Goal: Transaction & Acquisition: Purchase product/service

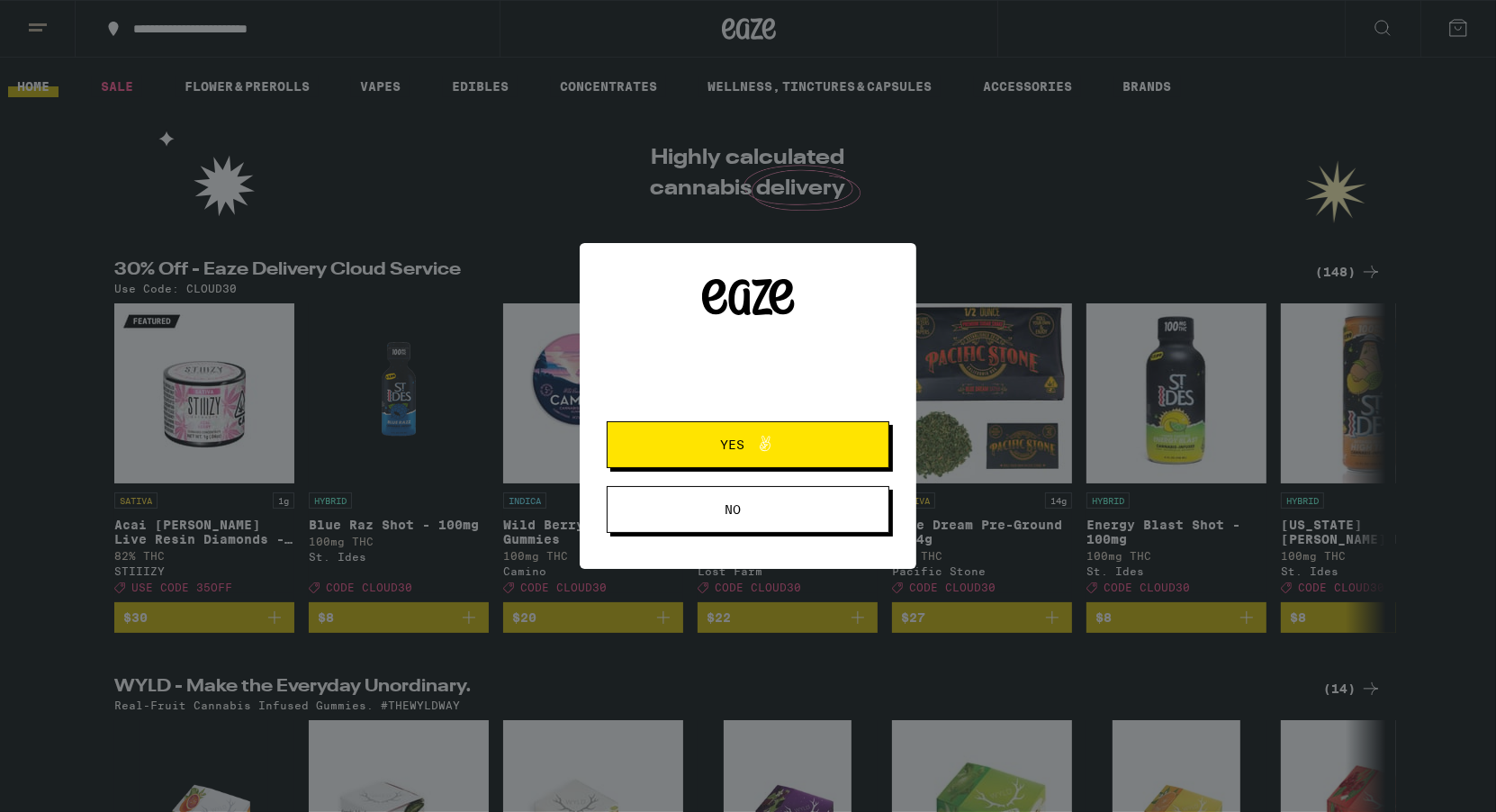
click at [784, 448] on span "Yes" at bounding box center [748, 445] width 136 height 24
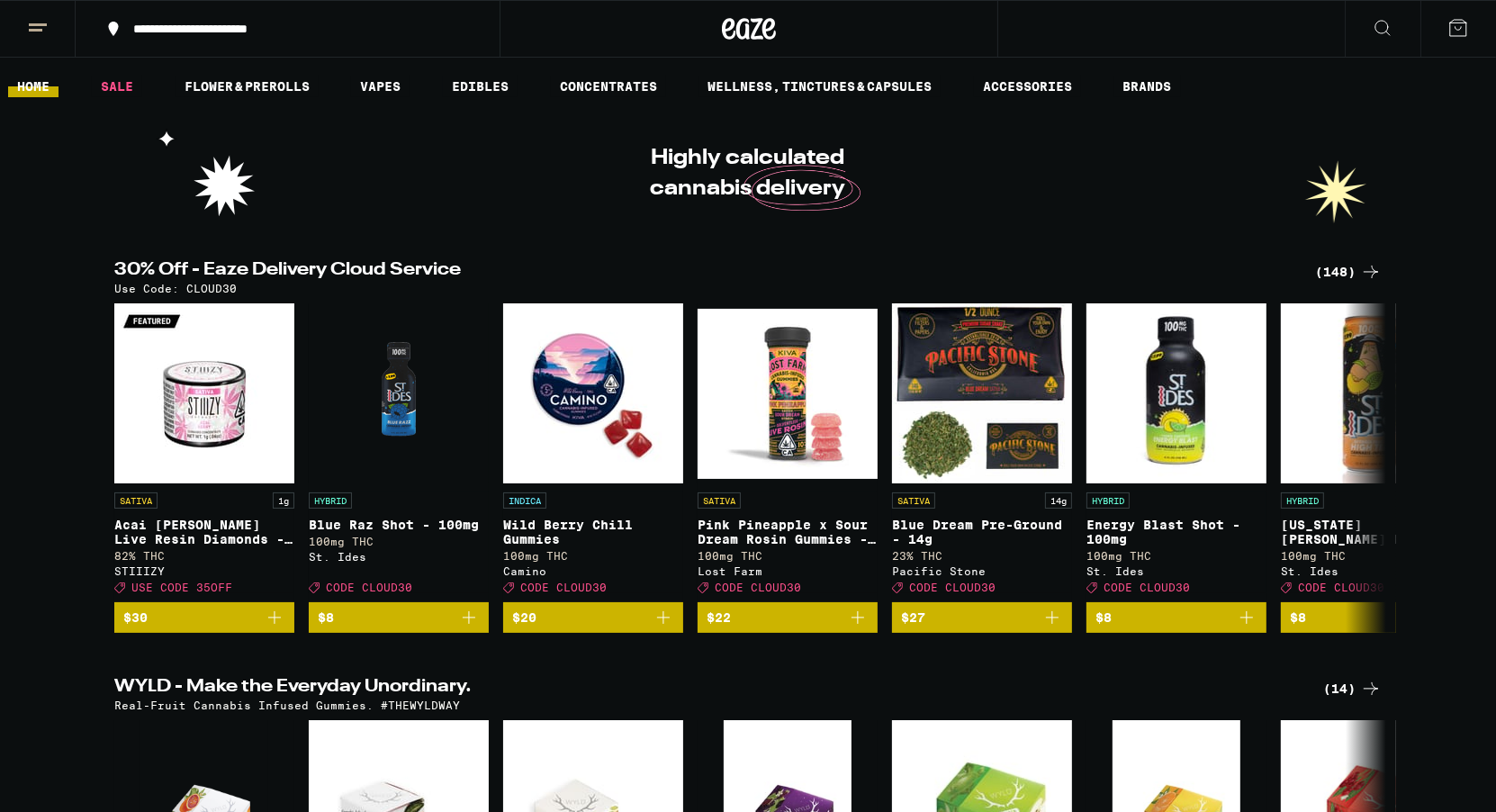
click at [46, 31] on icon at bounding box center [38, 28] width 22 height 22
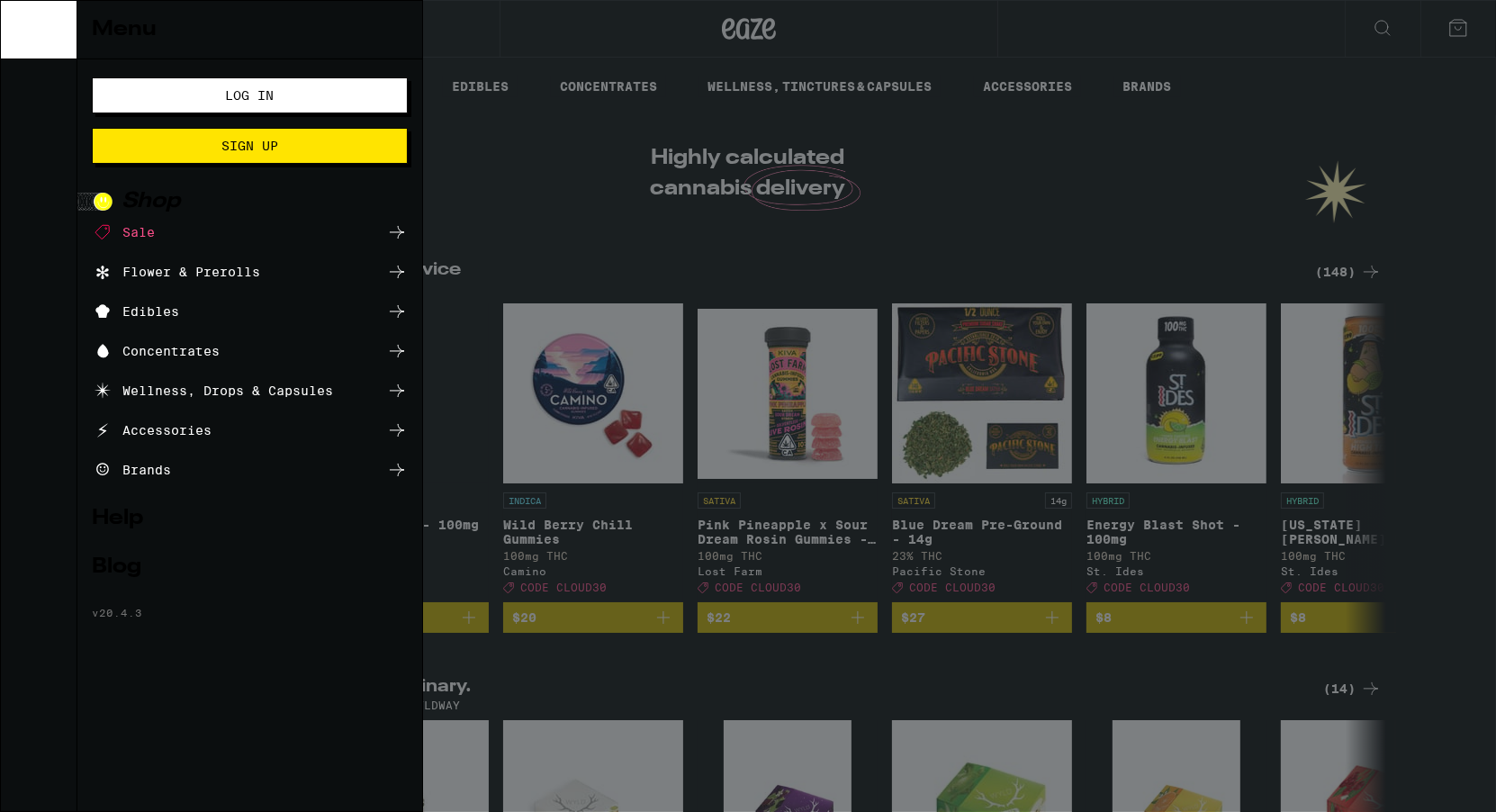
click at [165, 86] on button "Log In" at bounding box center [250, 95] width 316 height 36
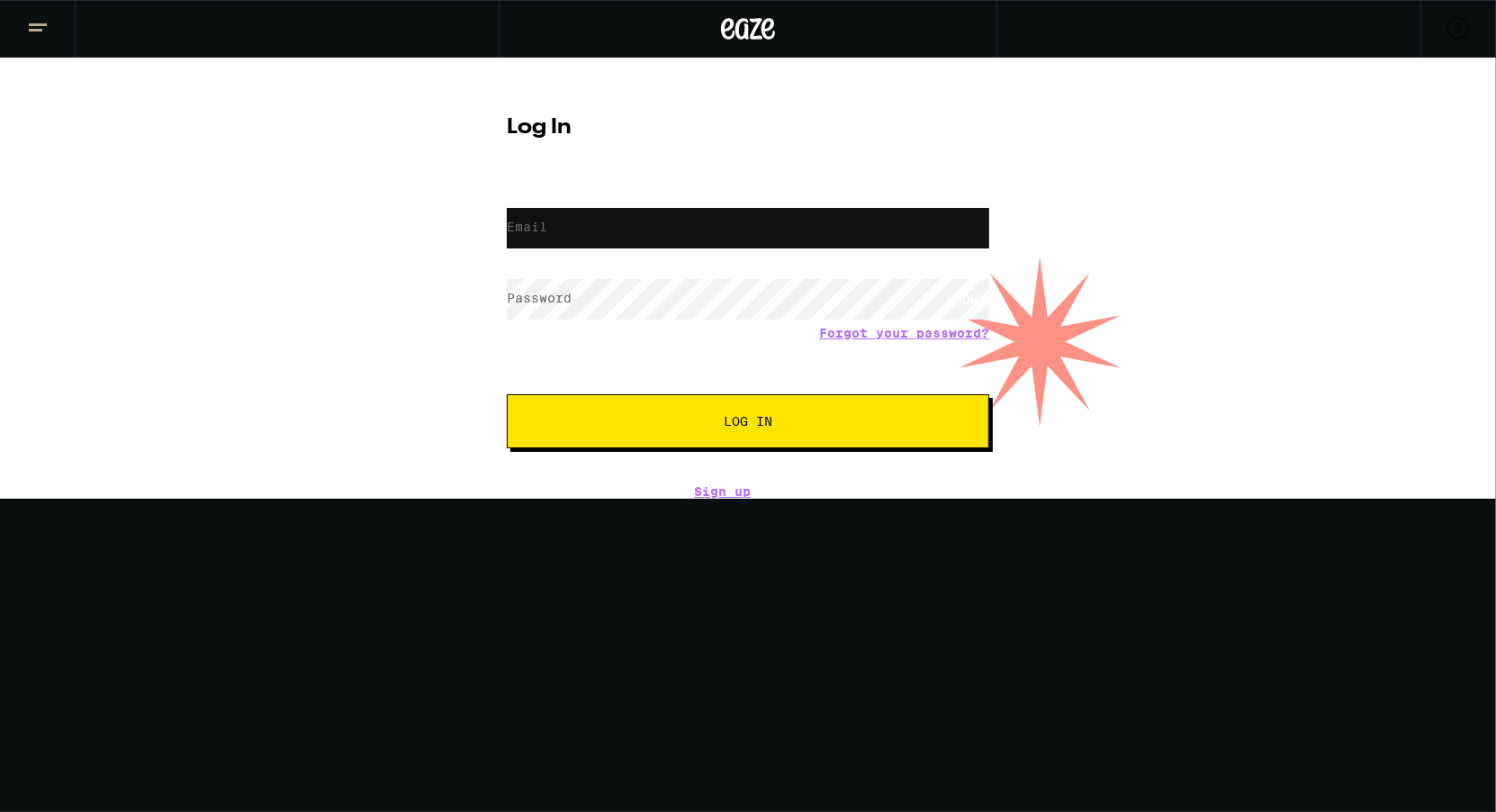
click at [567, 250] on div at bounding box center [748, 228] width 482 height 53
click at [567, 248] on input "Email" at bounding box center [748, 227] width 482 height 41
click at [572, 242] on input "Email" at bounding box center [748, 227] width 482 height 41
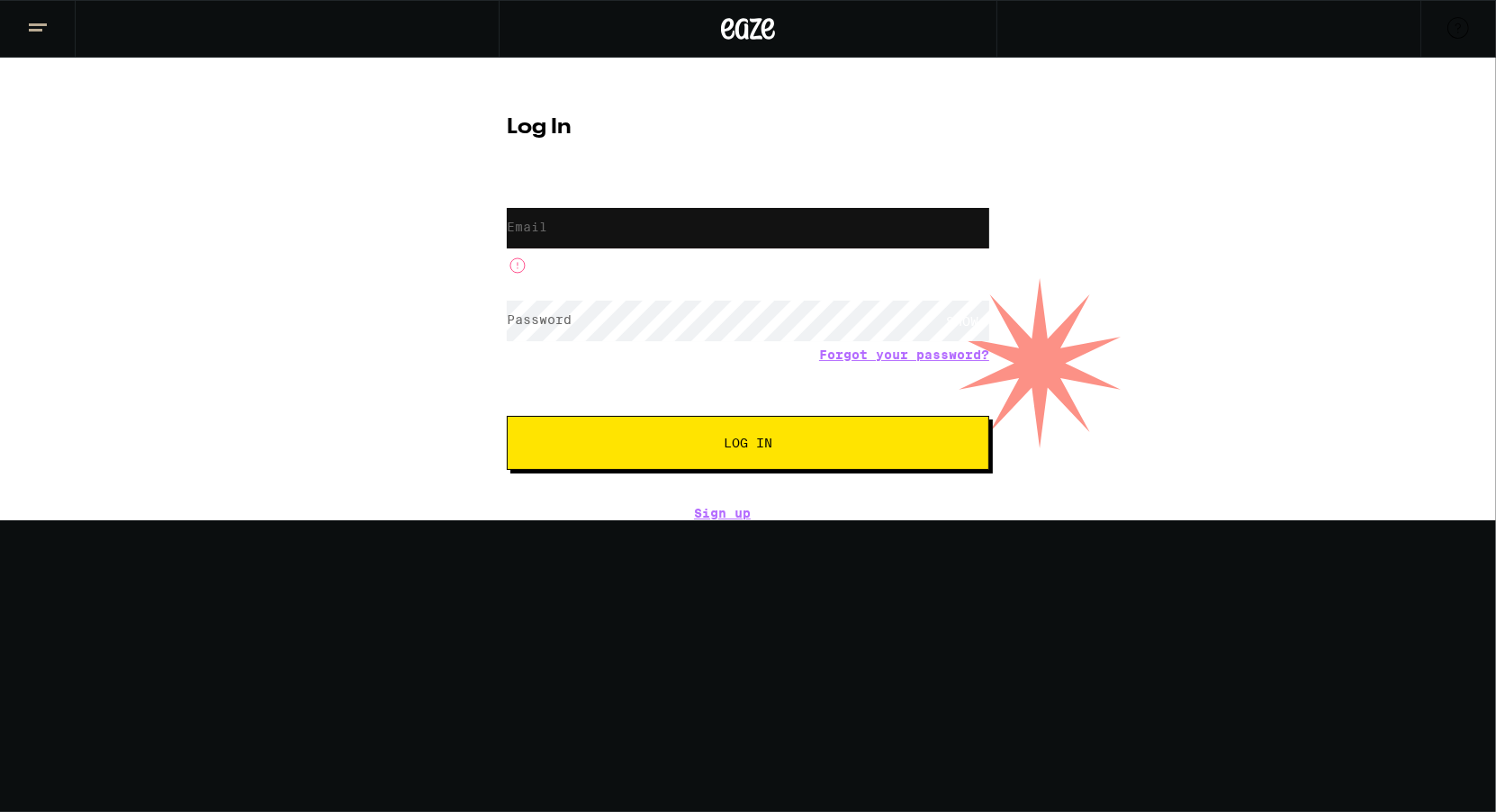
paste input "[EMAIL_ADDRESS][DOMAIN_NAME]"
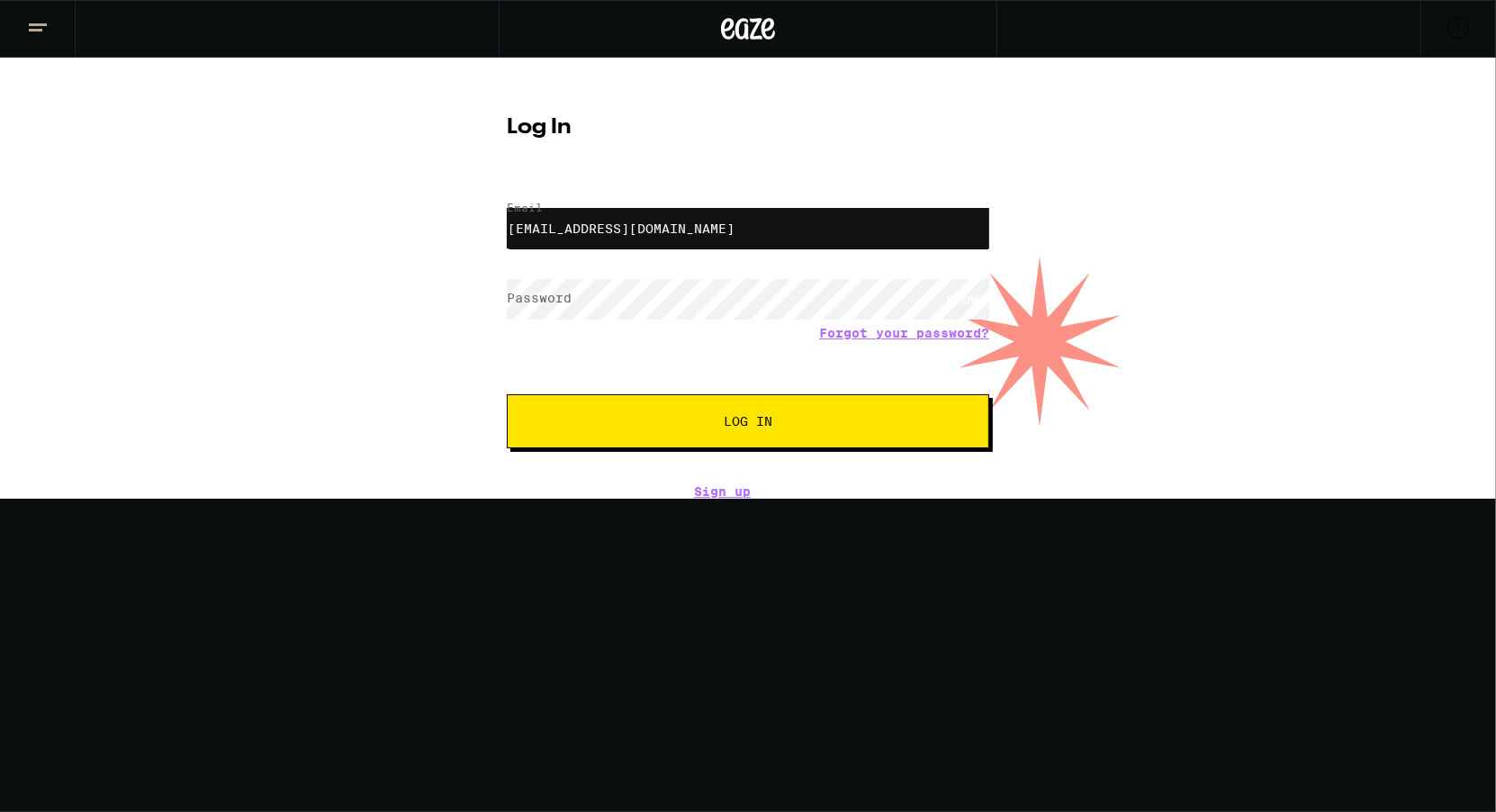
type input "[EMAIL_ADDRESS][DOMAIN_NAME]"
click at [664, 407] on button "Log In" at bounding box center [748, 421] width 482 height 54
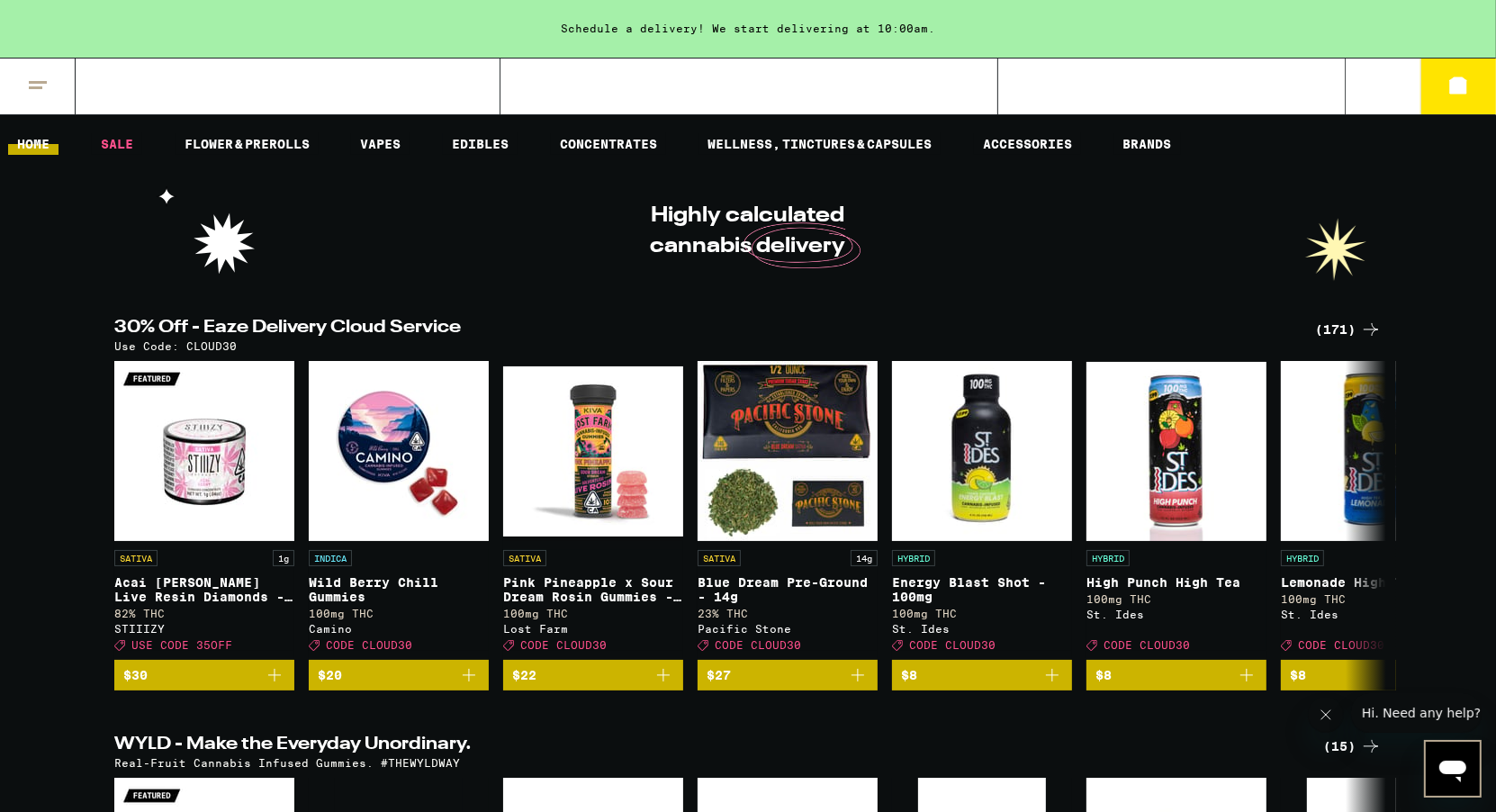
click at [1326, 330] on div "(171)" at bounding box center [1348, 329] width 66 height 22
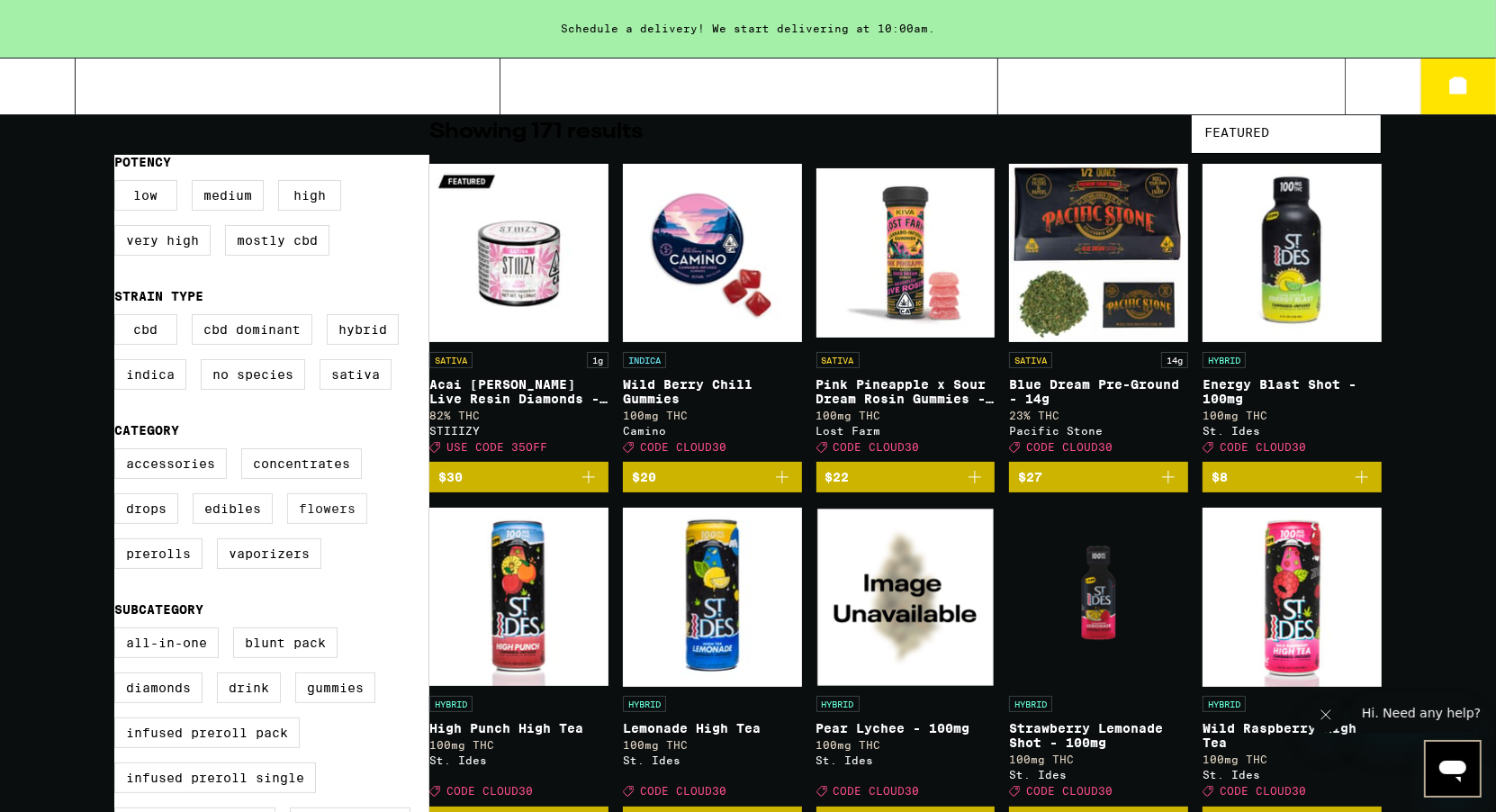
scroll to position [69, 0]
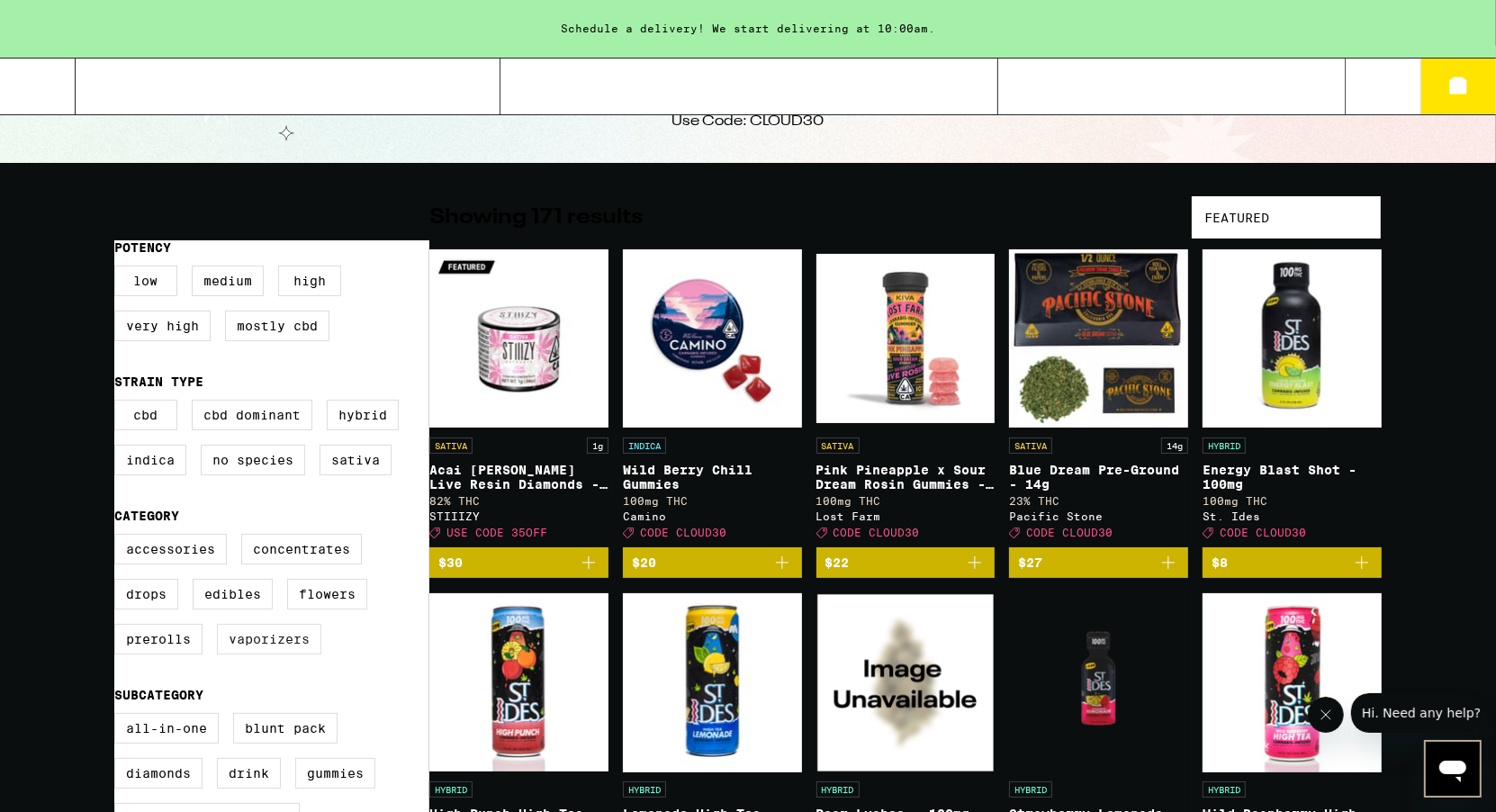
click at [265, 654] on label "Vaporizers" at bounding box center [270, 638] width 105 height 31
click at [119, 537] on input "Vaporizers" at bounding box center [118, 536] width 1 height 1
checkbox input "true"
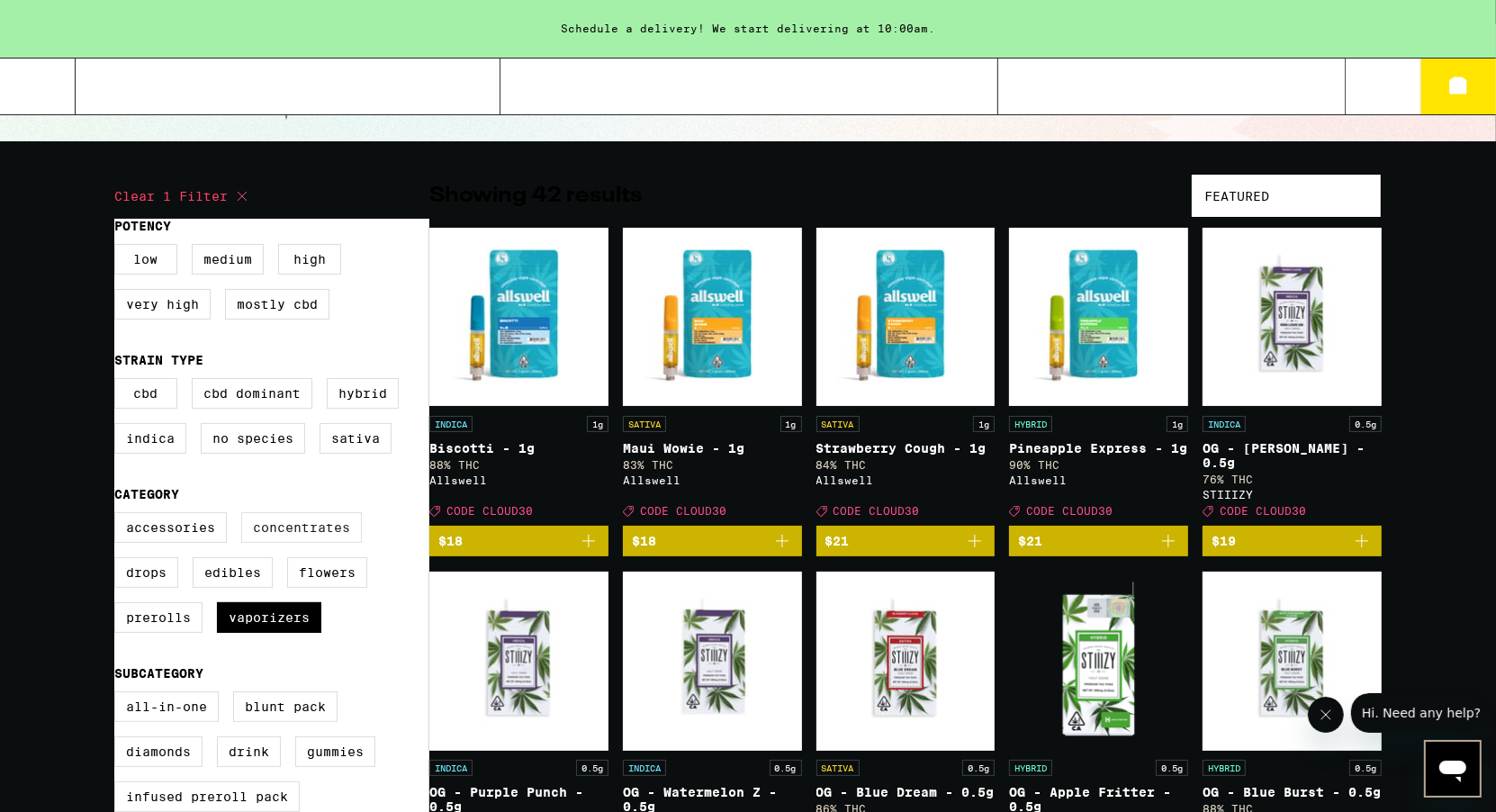
scroll to position [23, 0]
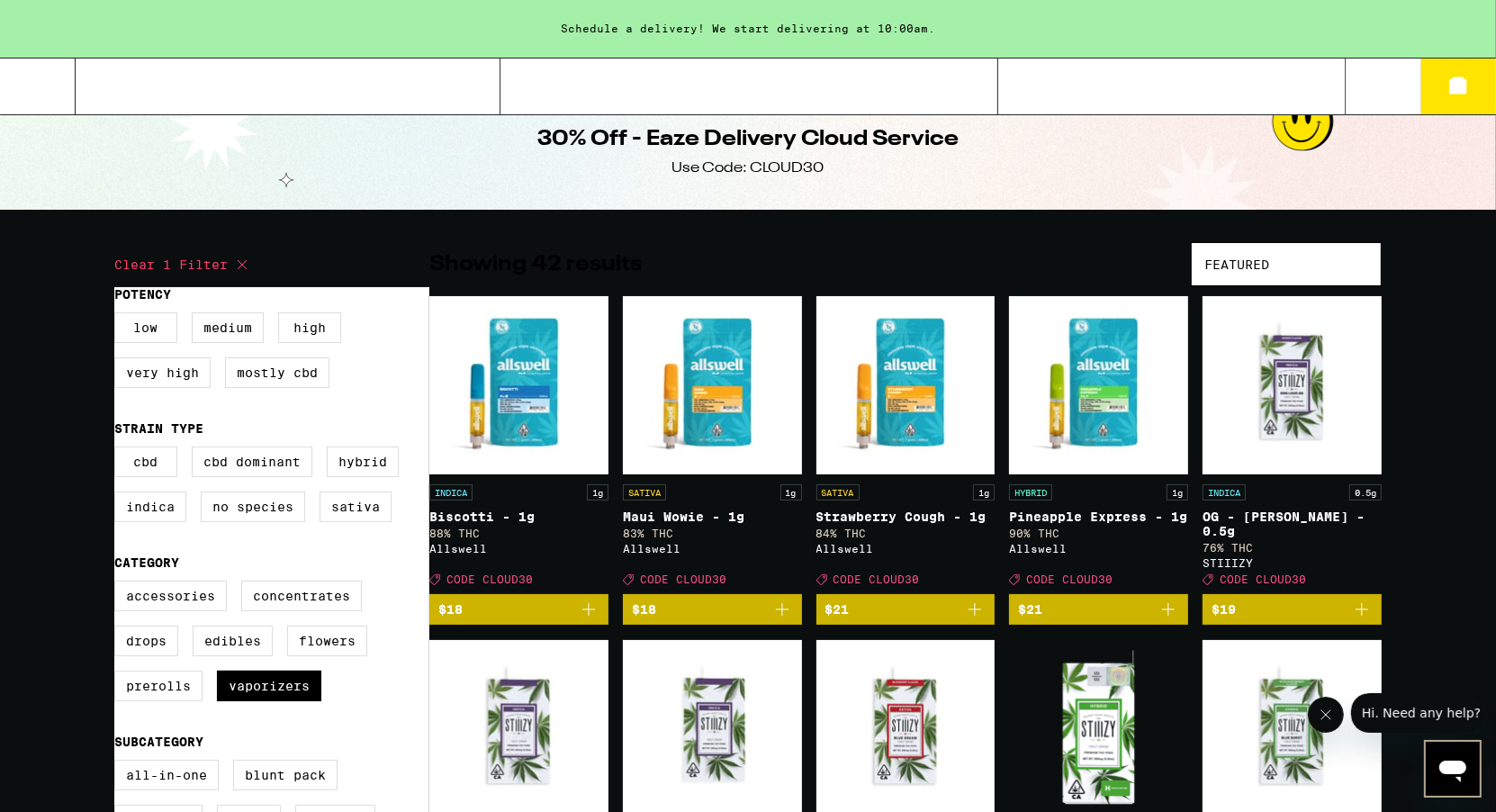
click at [512, 594] on link "INDICA 1g Biscotti - 1g 88% THC Allswell Deal Created with Sketch. CODE CLOUD30" at bounding box center [519, 445] width 179 height 298
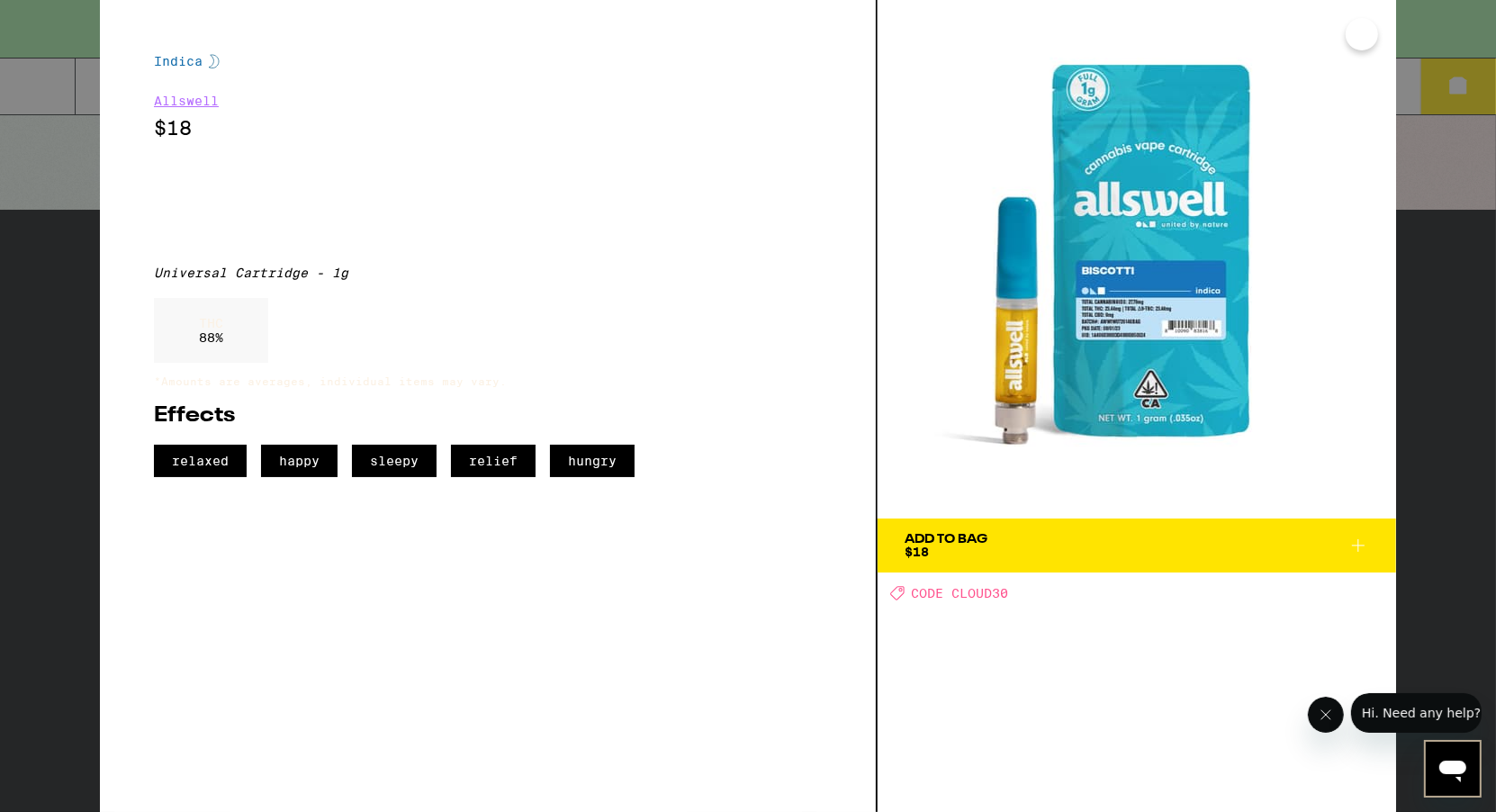
click at [933, 561] on button "Add To Bag $18" at bounding box center [1136, 545] width 519 height 54
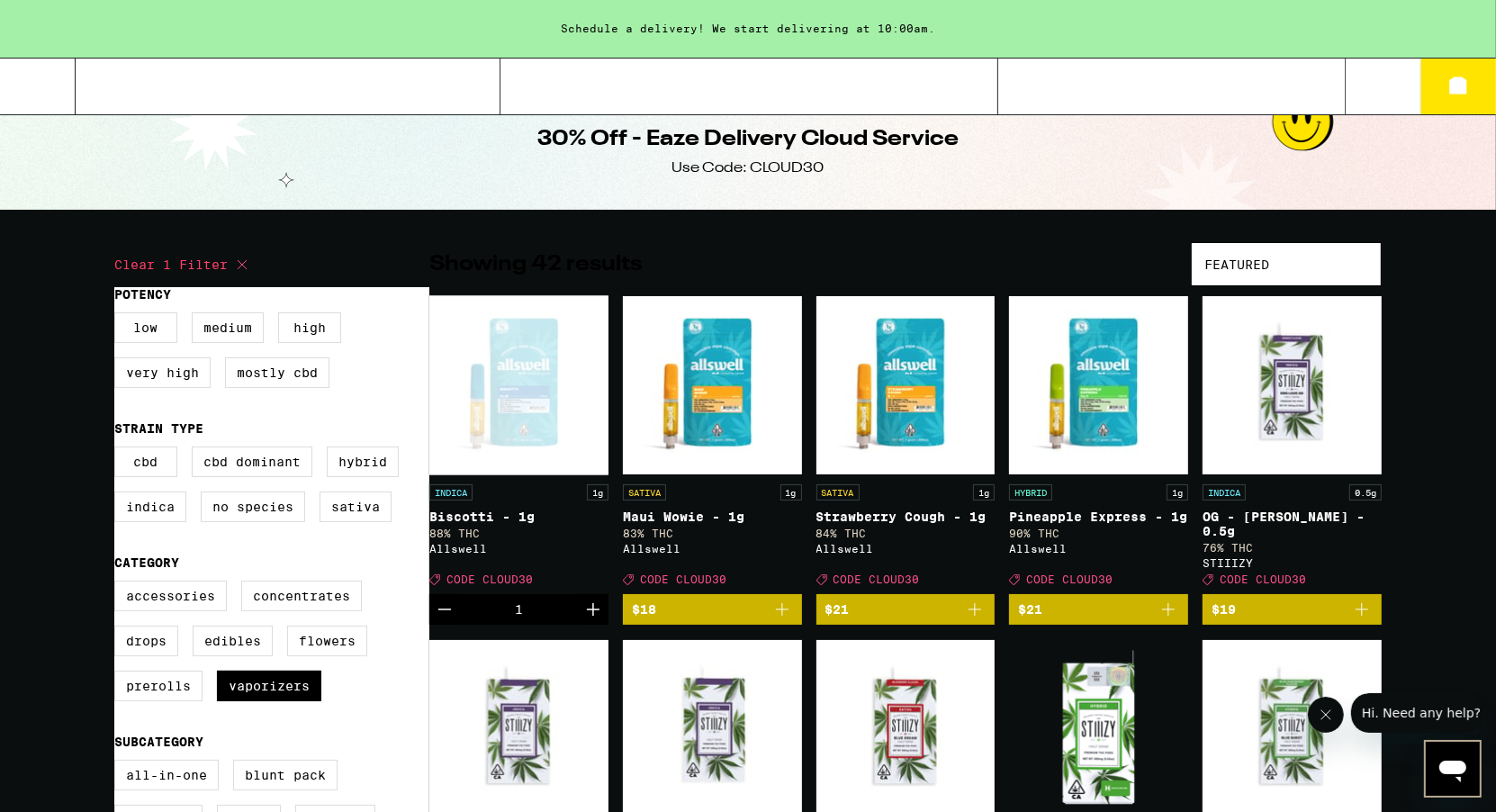
click at [770, 609] on button "$18" at bounding box center [711, 609] width 179 height 31
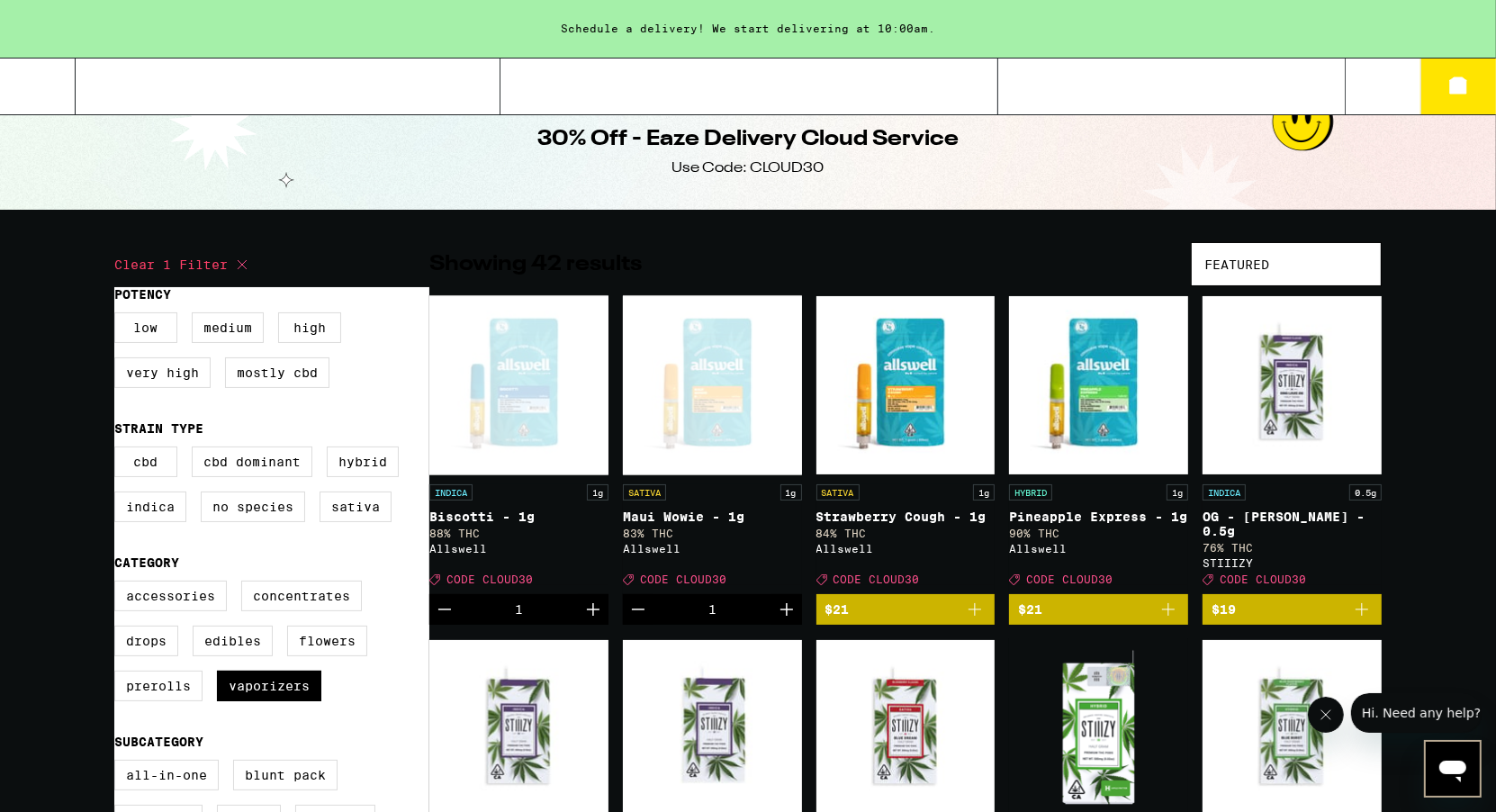
click at [956, 594] on link "SATIVA 1g Strawberry Cough - 1g 84% THC Allswell Deal Created with Sketch. CODE…" at bounding box center [905, 445] width 179 height 298
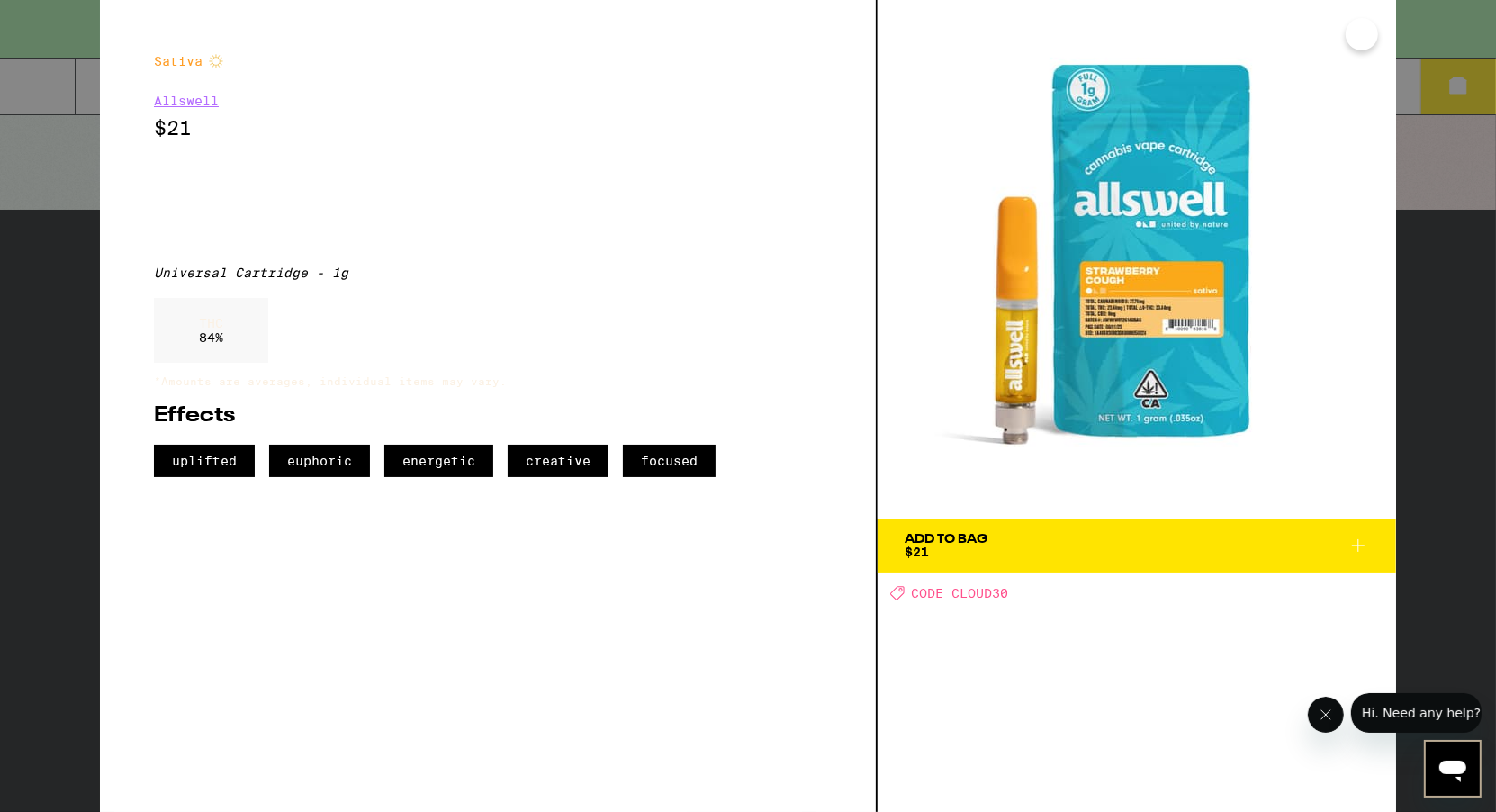
click at [1125, 547] on span "Add To Bag $21" at bounding box center [1137, 545] width 464 height 26
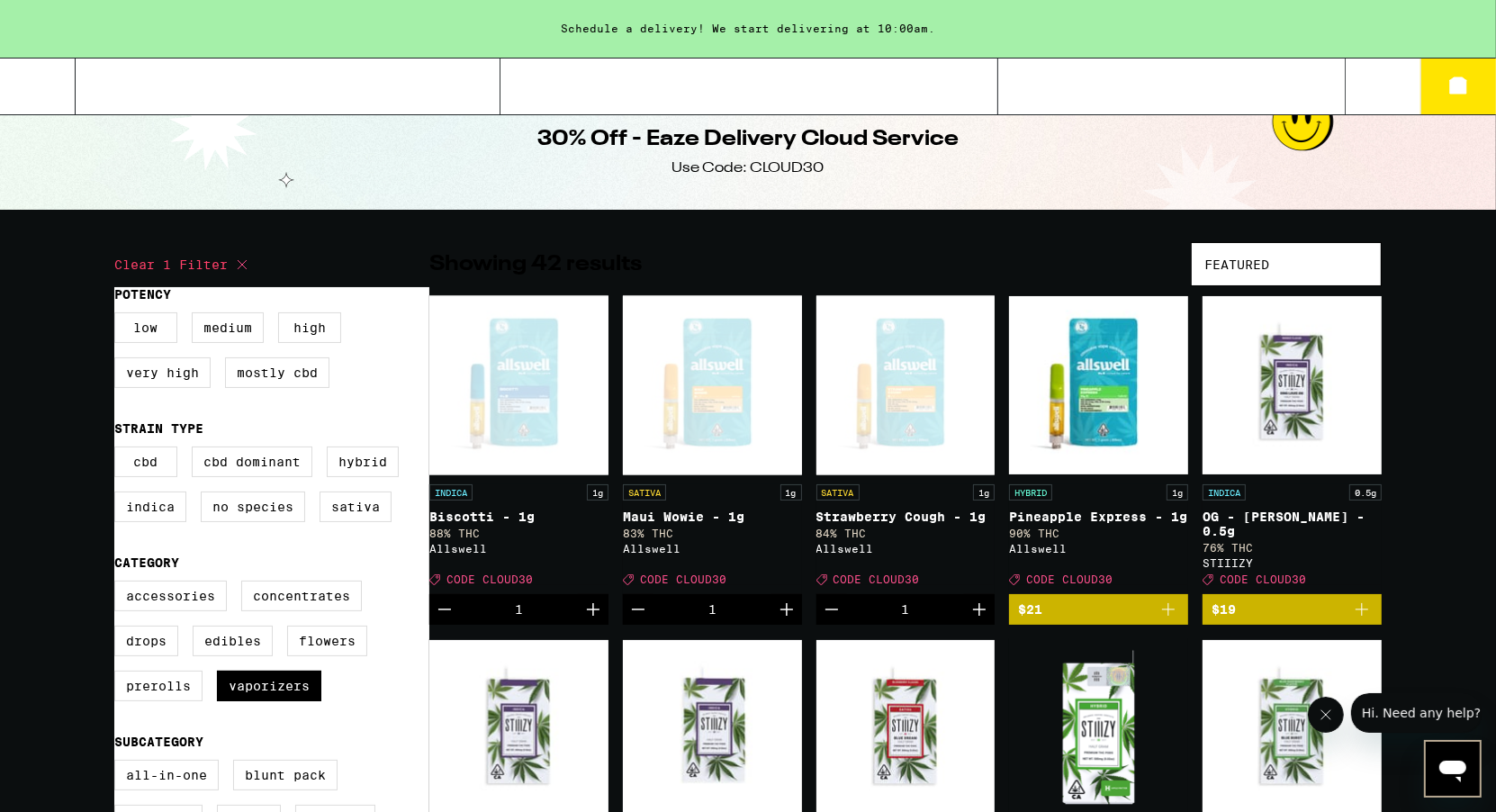
click at [1470, 107] on button "6" at bounding box center [1457, 86] width 76 height 55
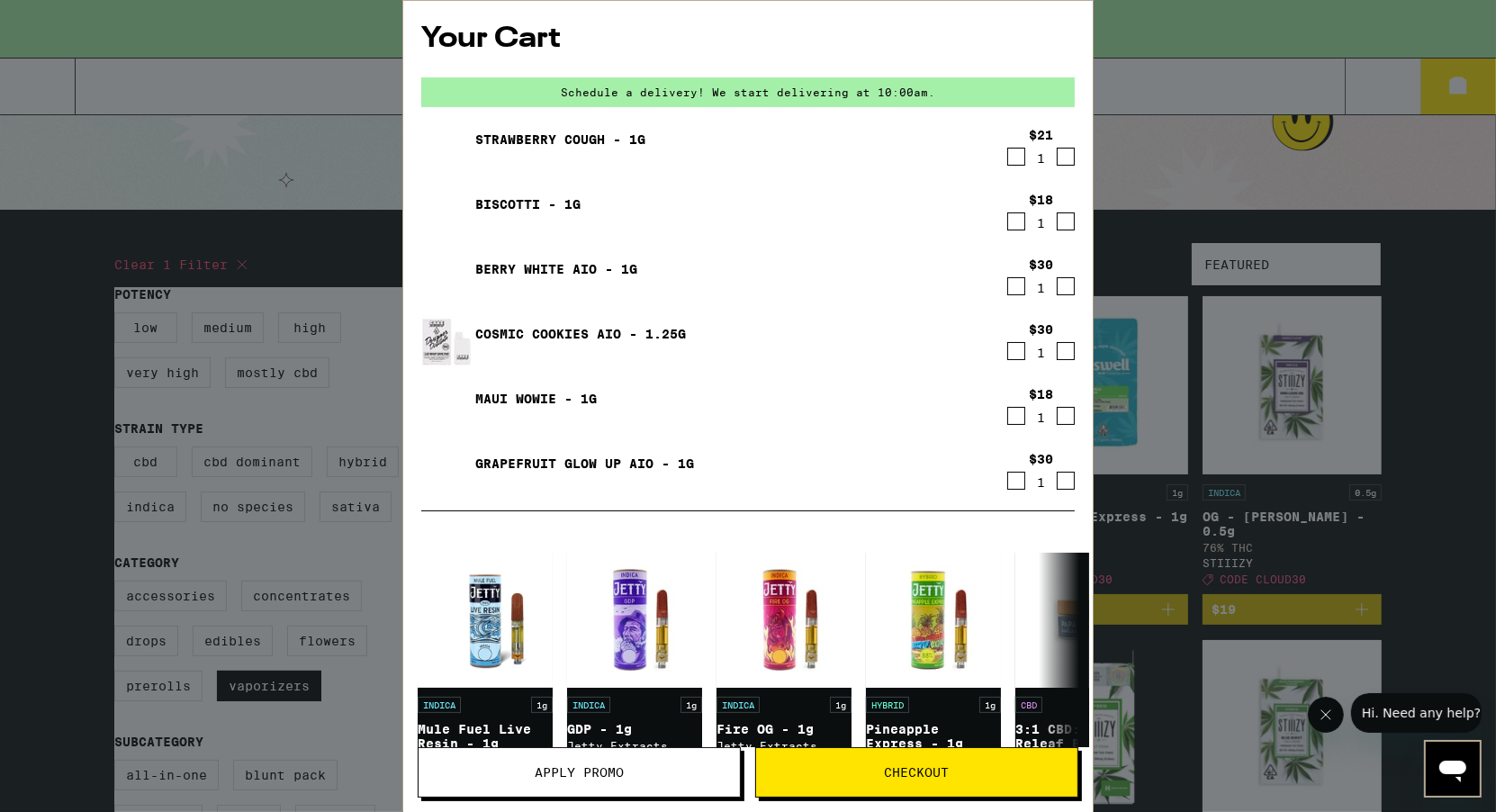
click at [1021, 159] on icon "Decrement" at bounding box center [1016, 157] width 16 height 22
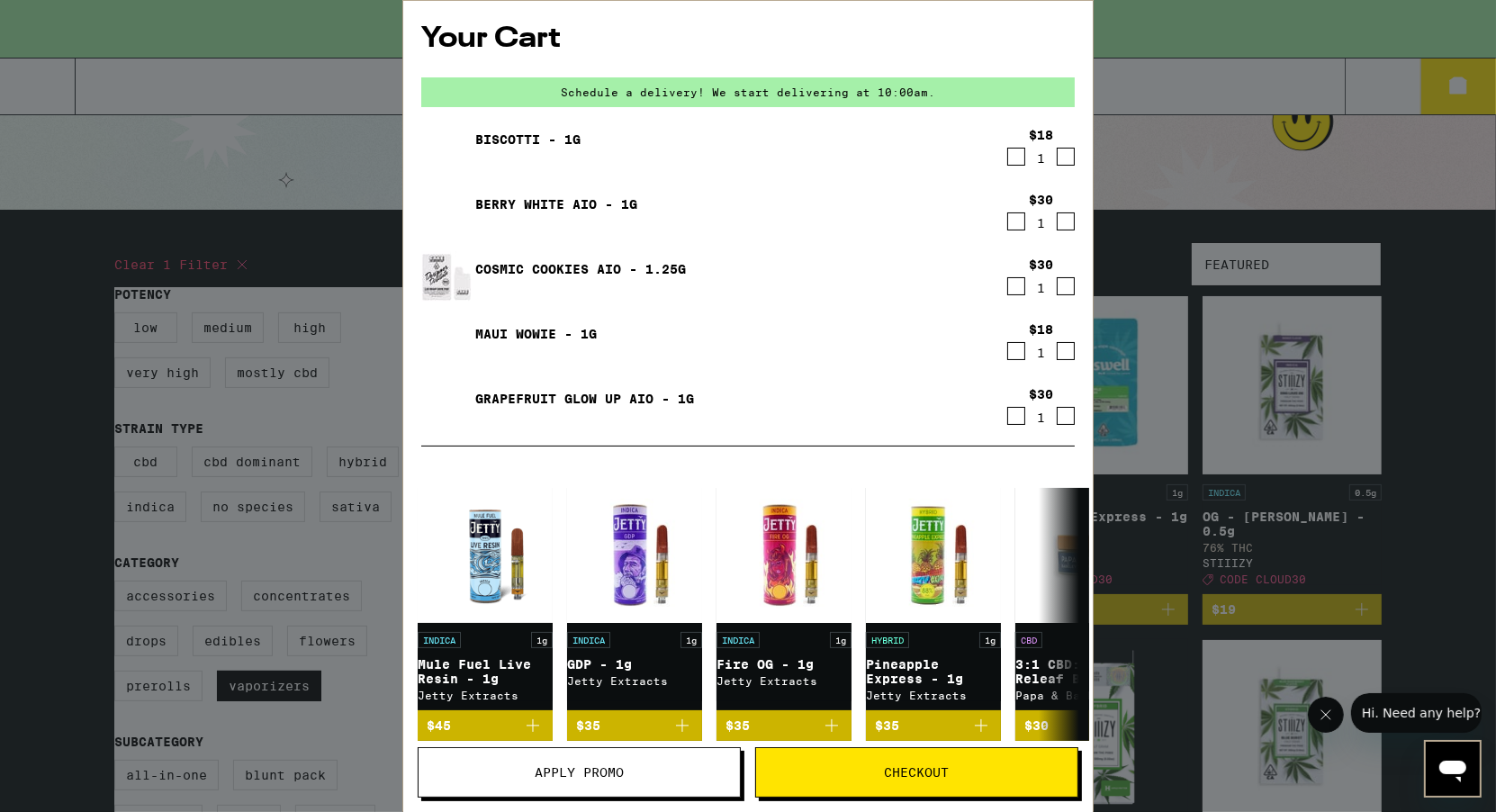
click at [1021, 159] on icon "Decrement" at bounding box center [1016, 157] width 16 height 22
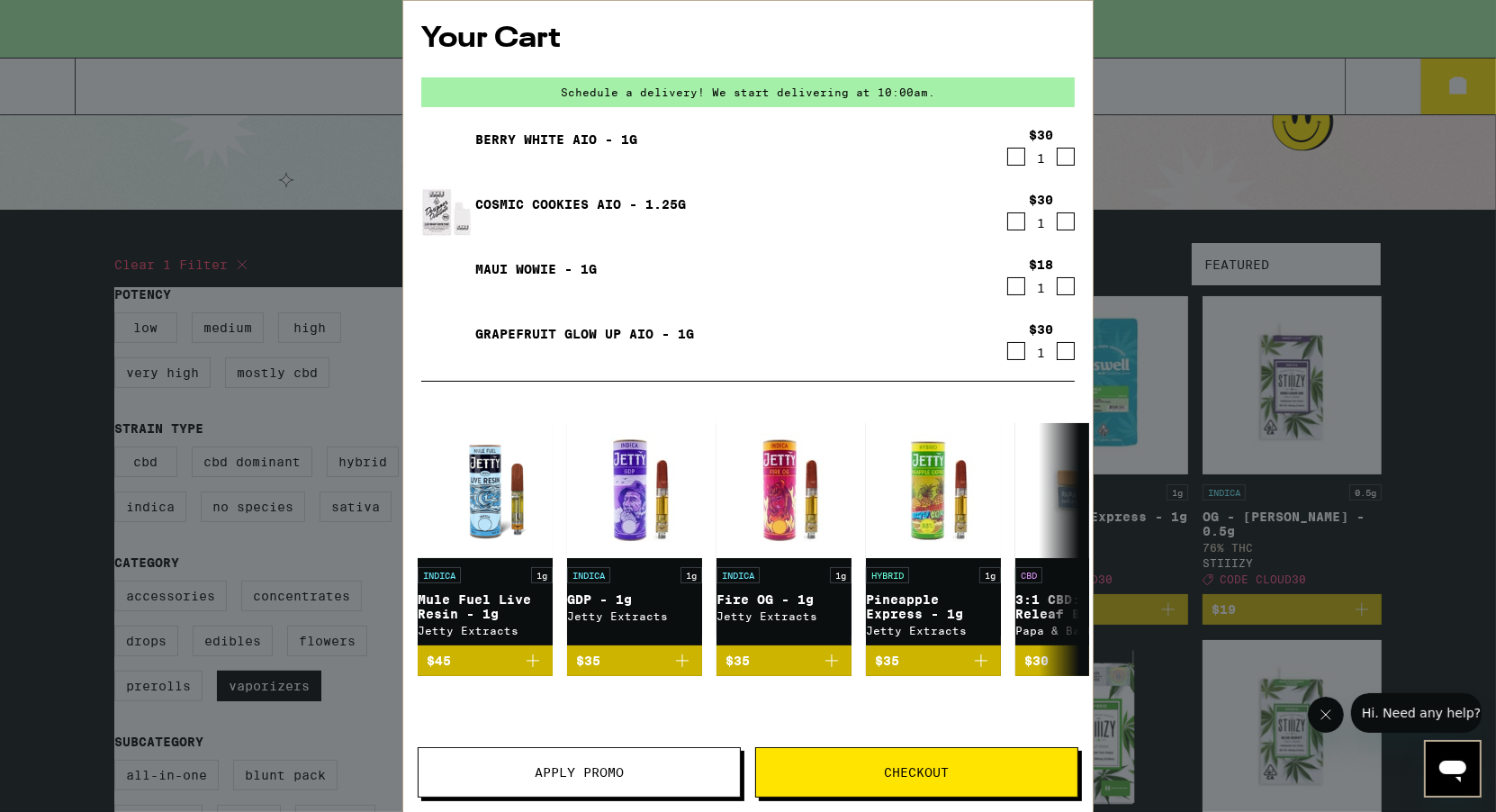
click at [1021, 159] on icon "Decrement" at bounding box center [1016, 157] width 16 height 22
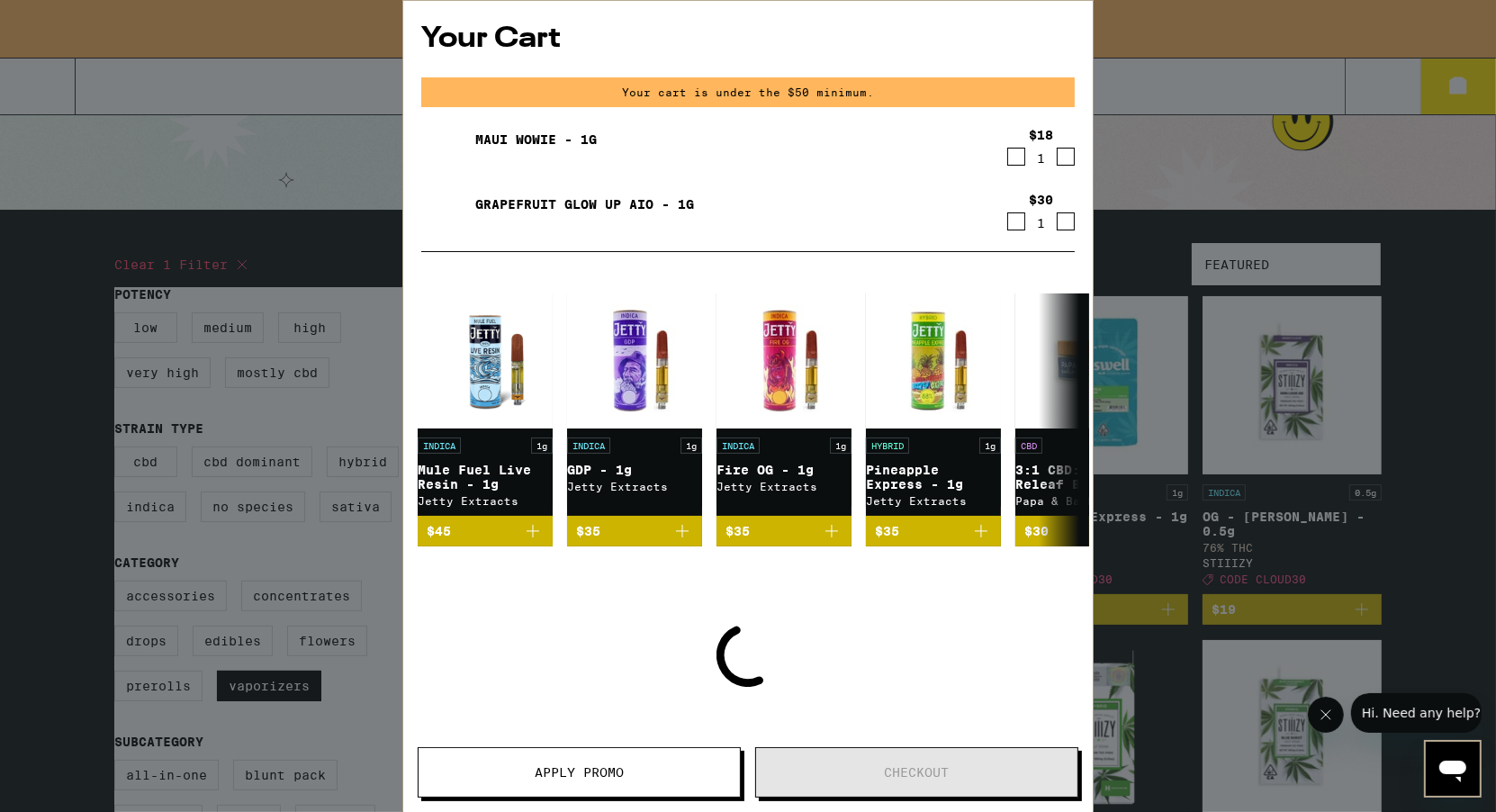
click at [1021, 159] on icon "Decrement" at bounding box center [1016, 157] width 16 height 22
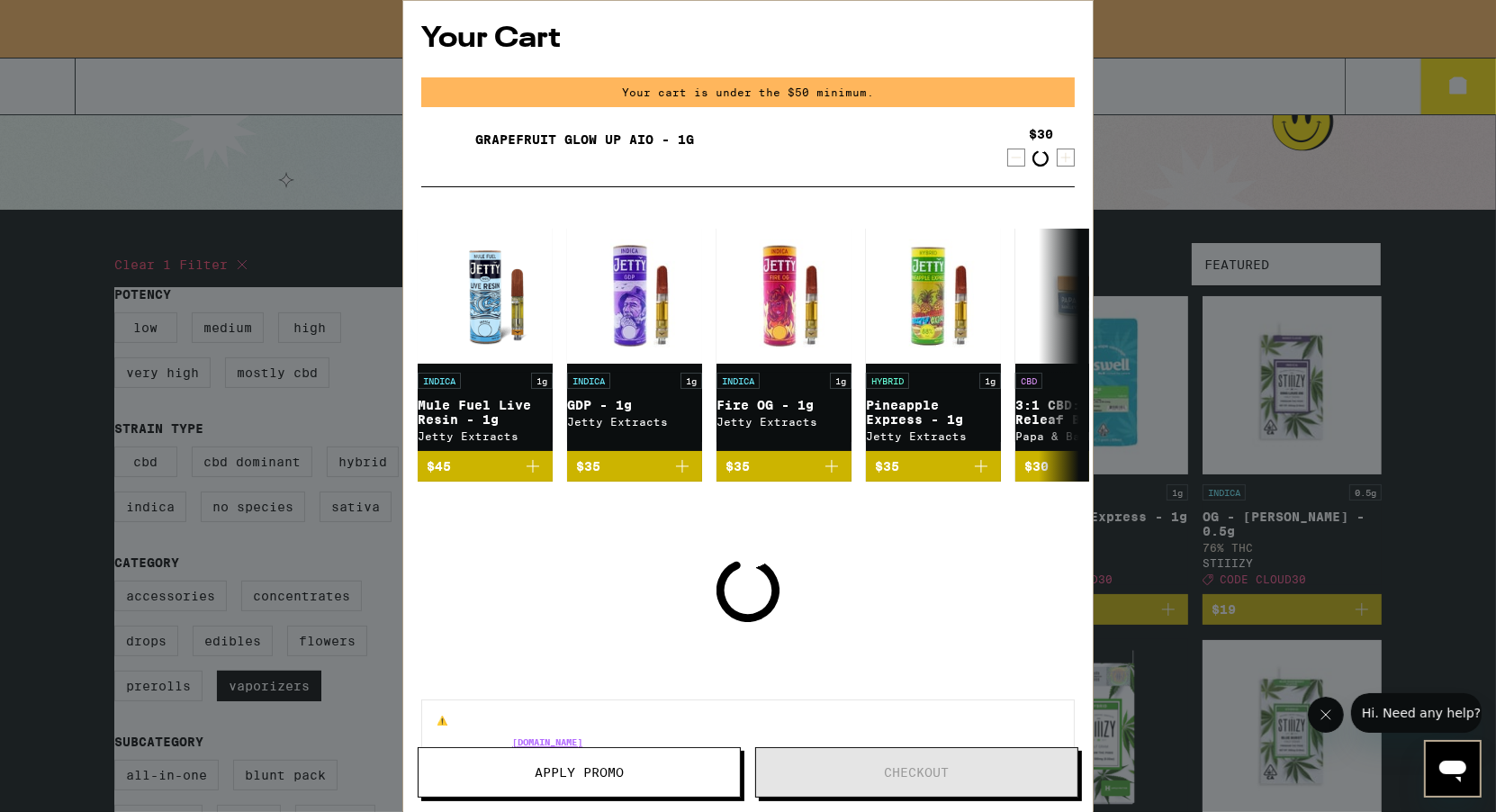
click at [1021, 159] on icon "Decrement" at bounding box center [1016, 157] width 16 height 22
